Goal: Transaction & Acquisition: Purchase product/service

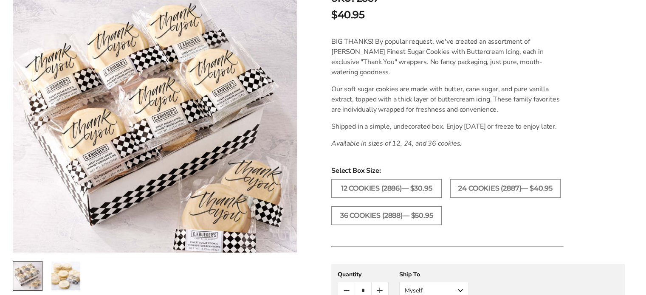
scroll to position [212, 0]
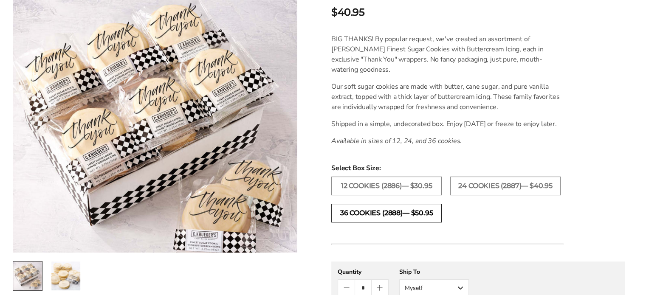
click at [355, 223] on label "36 COOKIES (2888)— $50.95" at bounding box center [386, 213] width 110 height 19
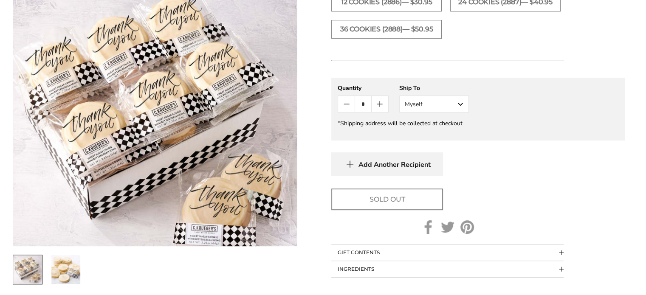
scroll to position [340, 0]
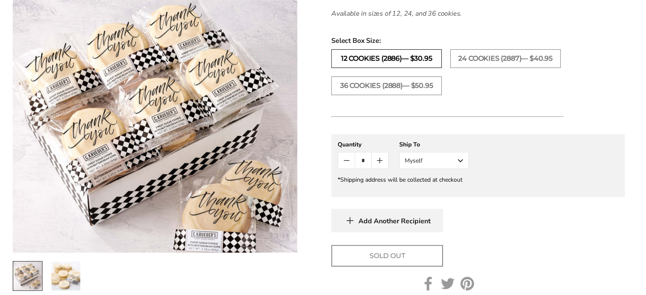
click at [364, 64] on label "12 COOKIES (2886)— $30.95" at bounding box center [386, 58] width 110 height 19
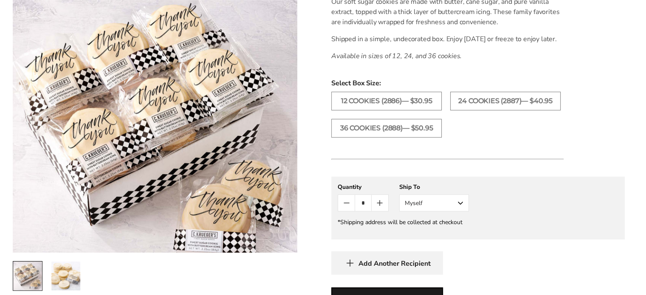
scroll to position [297, 0]
click at [496, 110] on label "24 COOKIES (2887)— $40.95" at bounding box center [505, 101] width 110 height 19
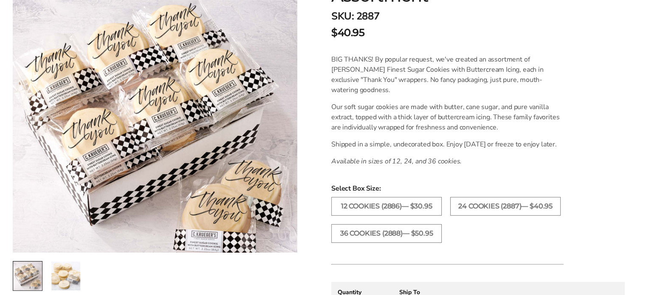
scroll to position [42, 0]
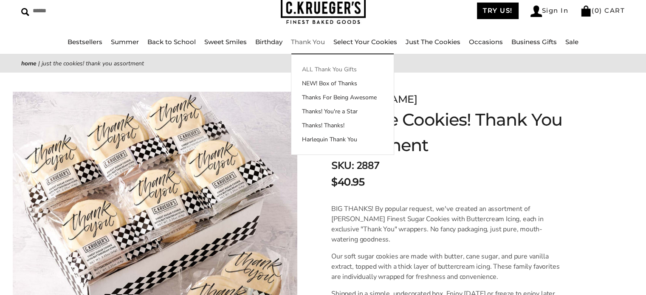
click at [312, 70] on link "ALL Thank You Gifts" at bounding box center [342, 69] width 102 height 9
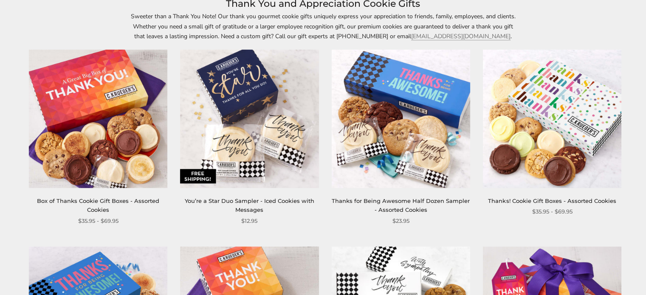
click at [233, 197] on div "You’re a Star Duo Sampler - Iced Cookies with Messages" at bounding box center [249, 206] width 139 height 18
click at [242, 144] on img at bounding box center [249, 119] width 139 height 139
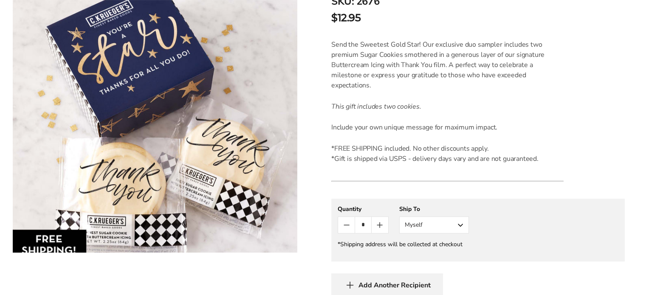
scroll to position [212, 0]
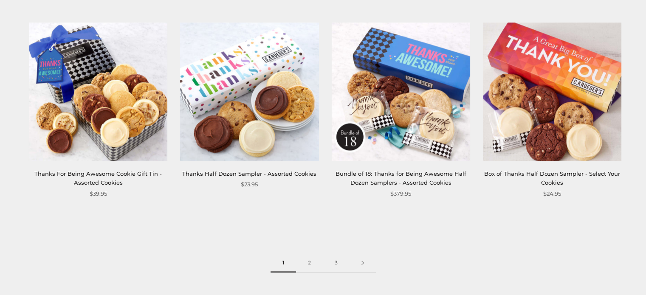
scroll to position [1147, 0]
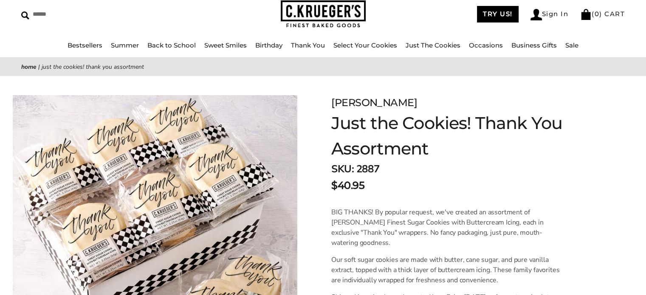
scroll to position [42, 0]
